Goal: Transaction & Acquisition: Purchase product/service

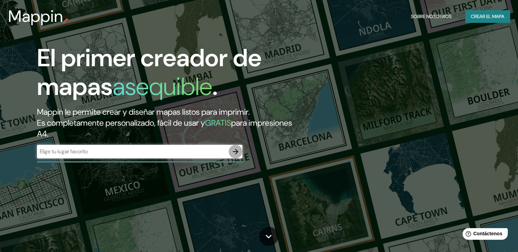
click at [232, 152] on icon "button" at bounding box center [235, 152] width 8 height 8
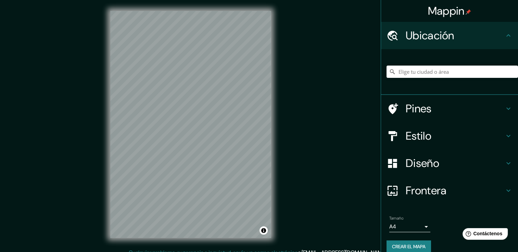
click at [430, 78] on div at bounding box center [451, 72] width 131 height 34
click at [427, 71] on input "Elige tu ciudad o área" at bounding box center [451, 72] width 131 height 12
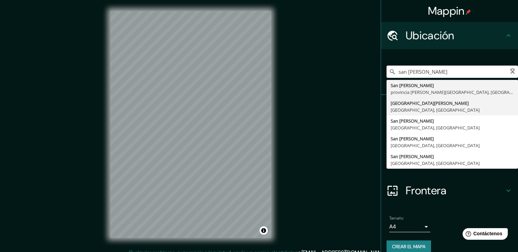
type input "[GEOGRAPHIC_DATA][PERSON_NAME], [GEOGRAPHIC_DATA], [GEOGRAPHIC_DATA]"
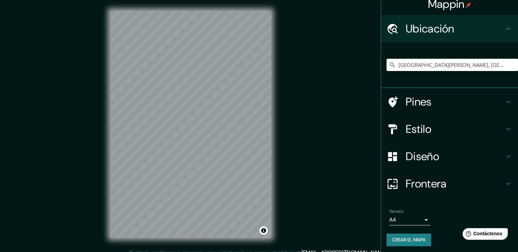
scroll to position [9, 0]
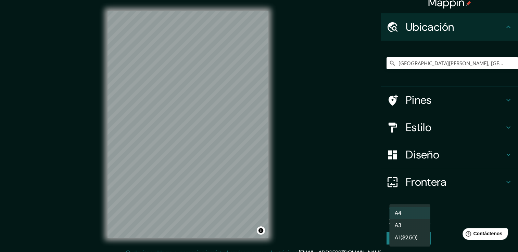
click at [420, 220] on body "Mappin Ubicación [GEOGRAPHIC_DATA][PERSON_NAME], [GEOGRAPHIC_DATA], [GEOGRAPHIC…" at bounding box center [259, 126] width 518 height 252
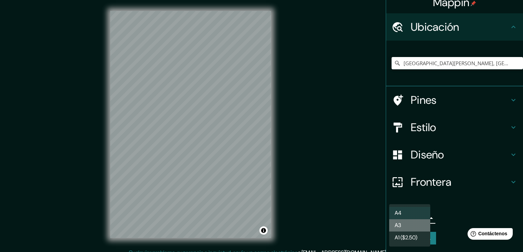
click at [414, 224] on li "A3" at bounding box center [409, 226] width 41 height 12
type input "a4"
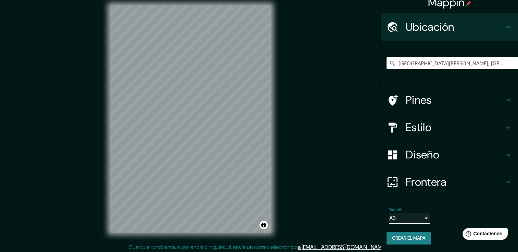
scroll to position [8, 0]
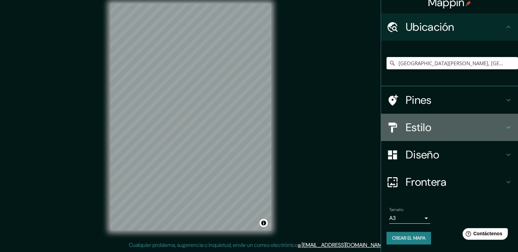
click at [478, 121] on h4 "Estilo" at bounding box center [454, 128] width 99 height 14
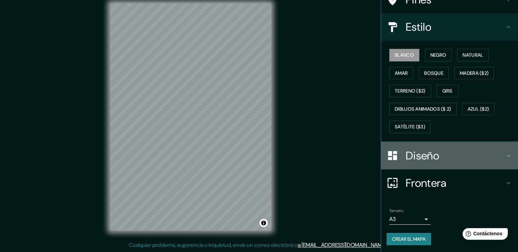
click at [476, 154] on h4 "Diseño" at bounding box center [454, 156] width 99 height 14
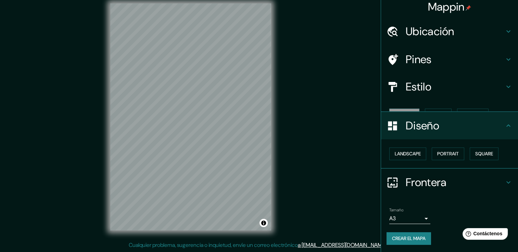
scroll to position [0, 0]
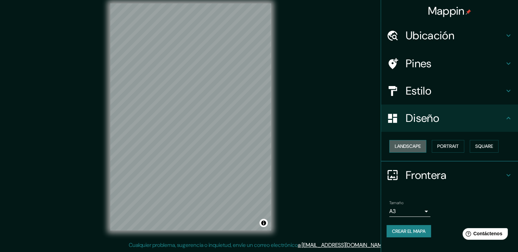
click at [418, 148] on font "Landscape" at bounding box center [407, 146] width 26 height 9
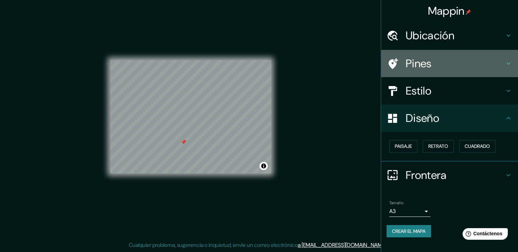
click at [506, 64] on icon at bounding box center [508, 64] width 8 height 8
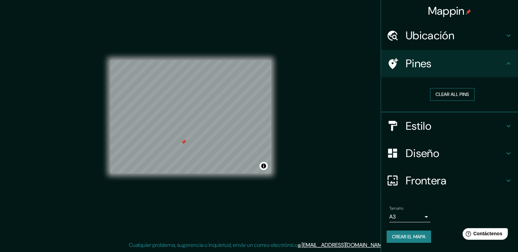
click at [448, 97] on font "Clear all pins" at bounding box center [452, 94] width 34 height 9
